Goal: Information Seeking & Learning: Find specific fact

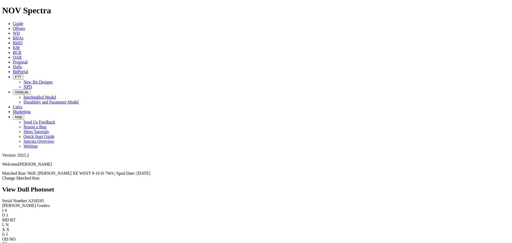
click at [25, 26] on span "Offsets" at bounding box center [19, 28] width 12 height 5
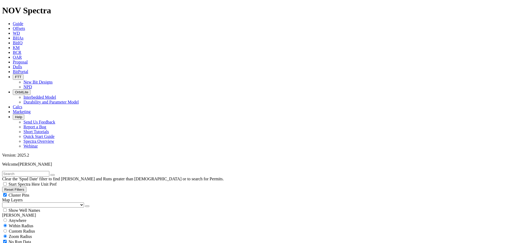
click at [49, 171] on input "text" at bounding box center [25, 174] width 47 height 6
type input "junior mint"
click at [56, 174] on button "submit" at bounding box center [58, 175] width 4 height 2
